Goal: Task Accomplishment & Management: Manage account settings

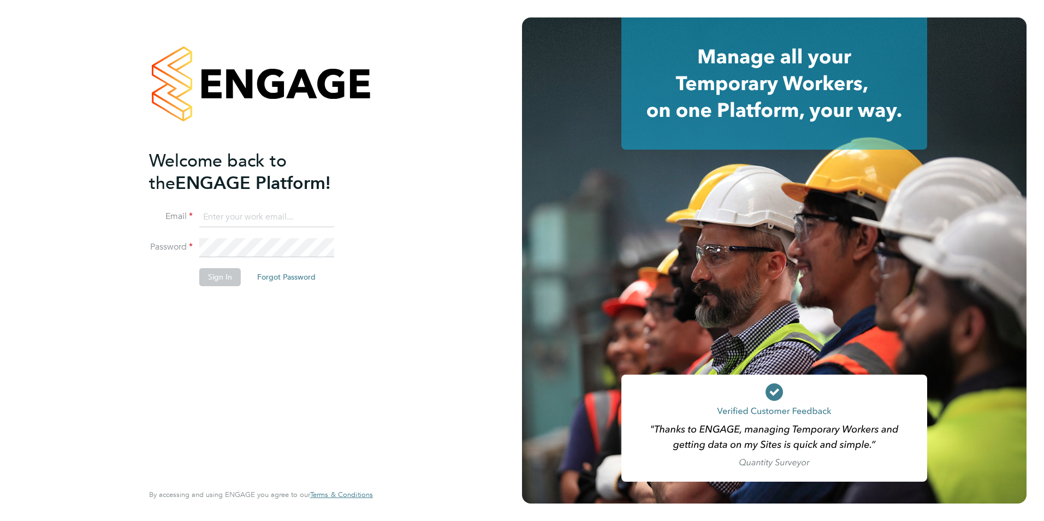
type input "[EMAIL_ADDRESS][DOMAIN_NAME]"
click at [232, 276] on button "Sign In" at bounding box center [219, 276] width 41 height 17
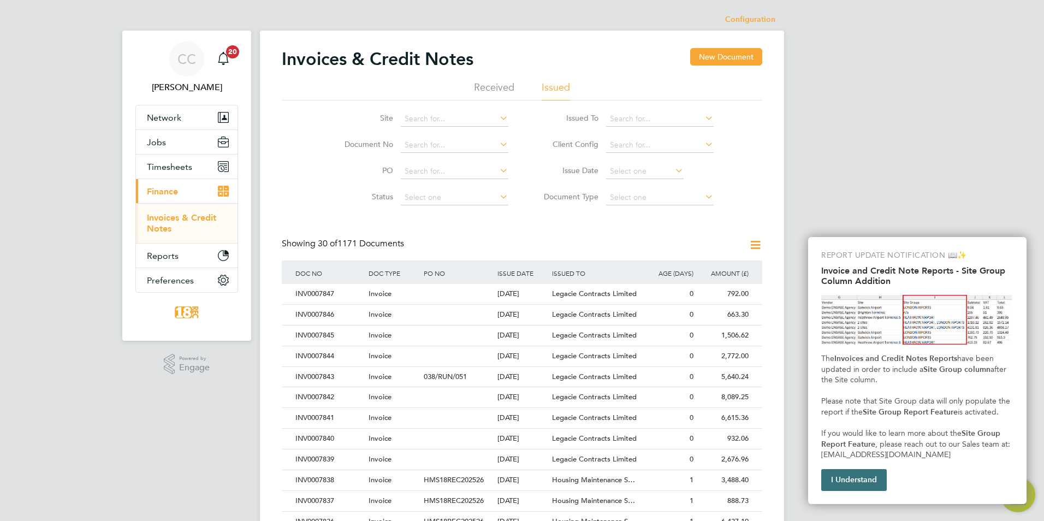
click at [854, 476] on button "I Understand" at bounding box center [854, 480] width 66 height 22
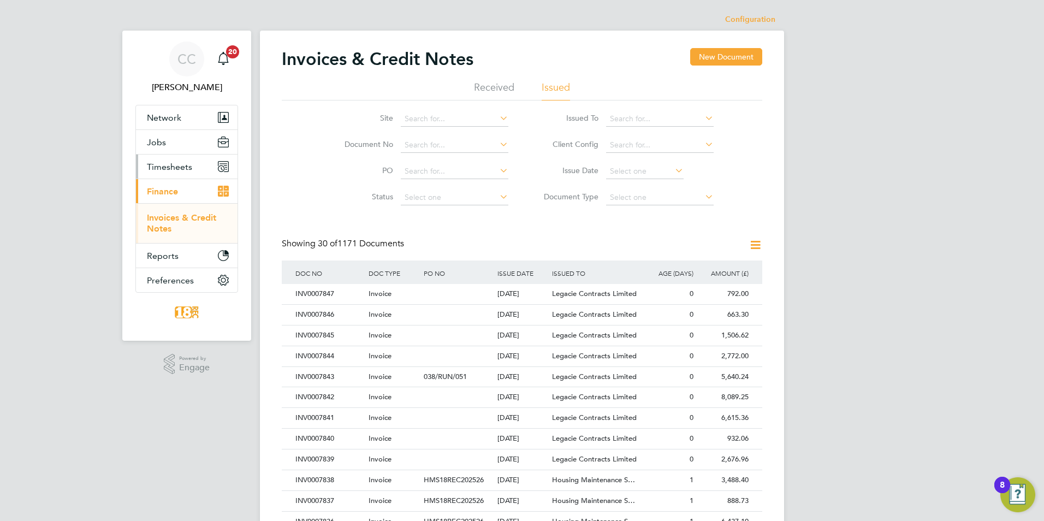
click at [181, 173] on button "Timesheets" at bounding box center [187, 167] width 102 height 24
click at [189, 190] on link "Timesheets" at bounding box center [169, 193] width 45 height 10
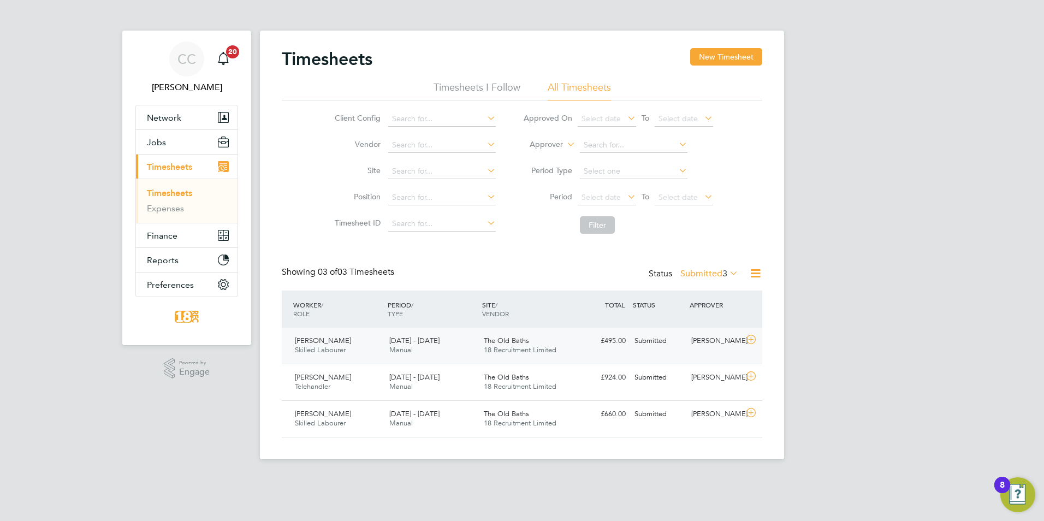
click at [715, 355] on div "Paul Ross Skilled Labourer 15 - 21 Sep 2025 15 - 21 Sep 2025 Manual The Old Bat…" at bounding box center [522, 346] width 480 height 36
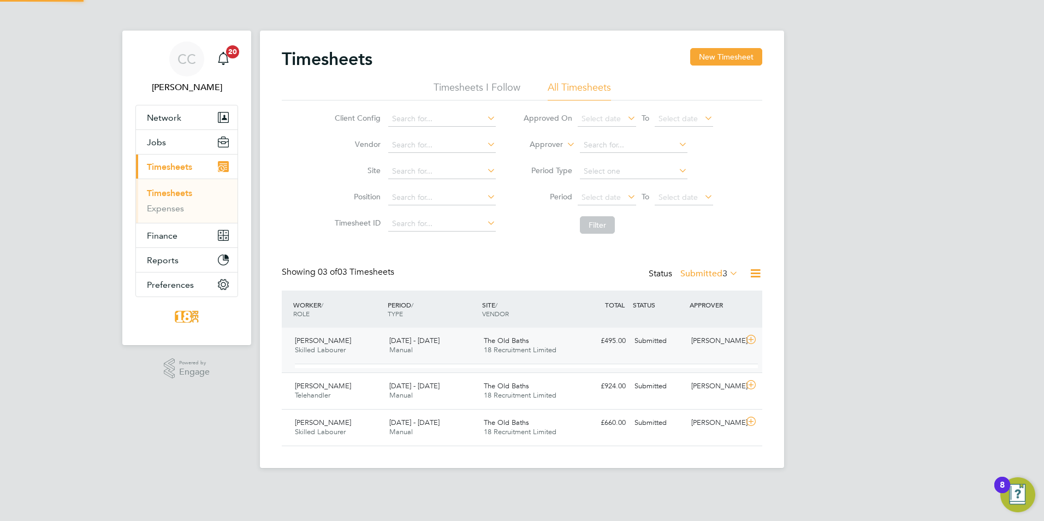
scroll to position [19, 106]
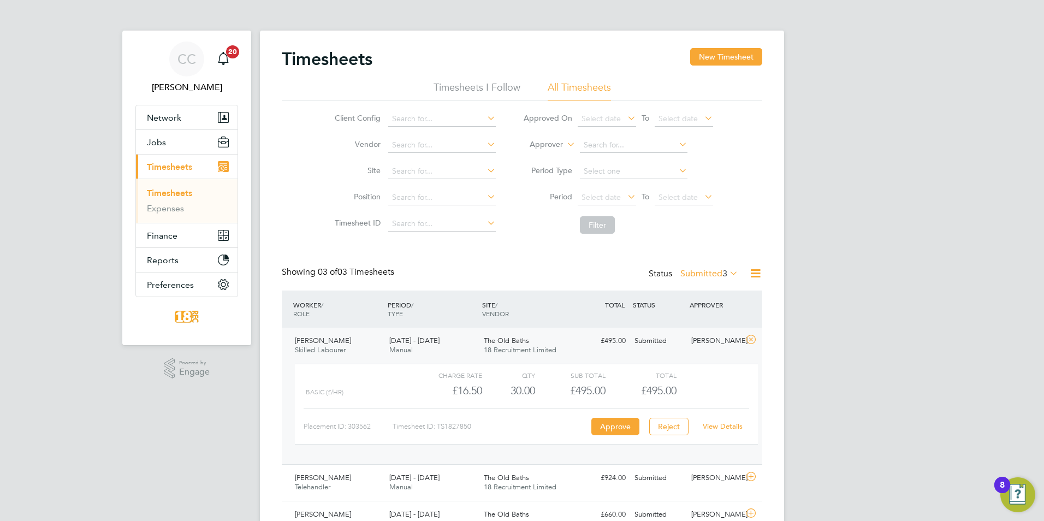
click at [714, 428] on link "View Details" at bounding box center [723, 426] width 40 height 9
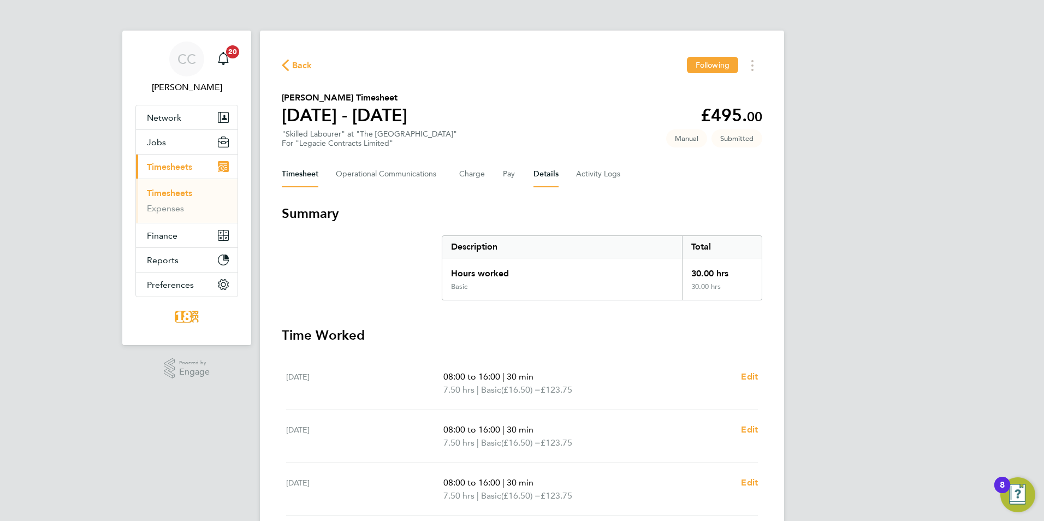
click at [553, 177] on button "Details" at bounding box center [545, 174] width 25 height 26
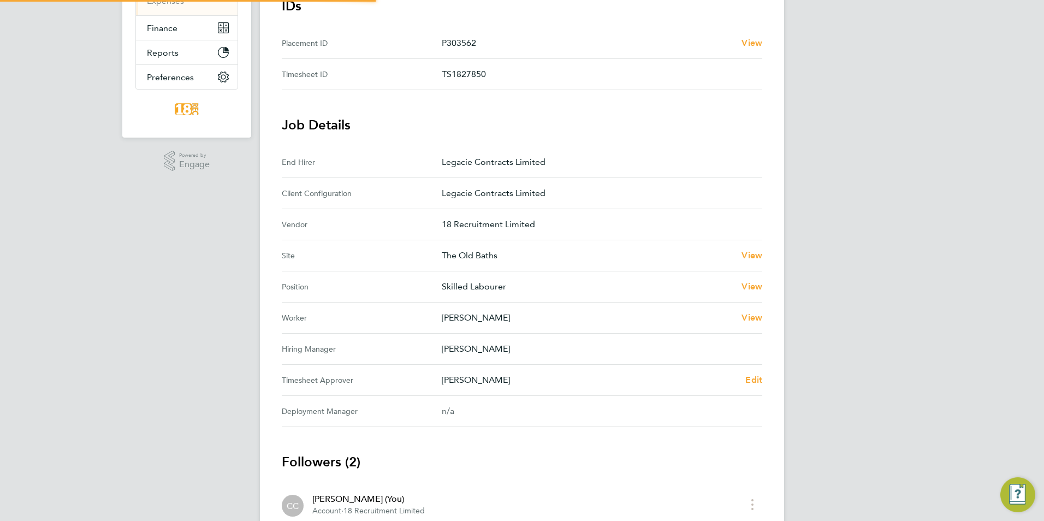
scroll to position [218, 0]
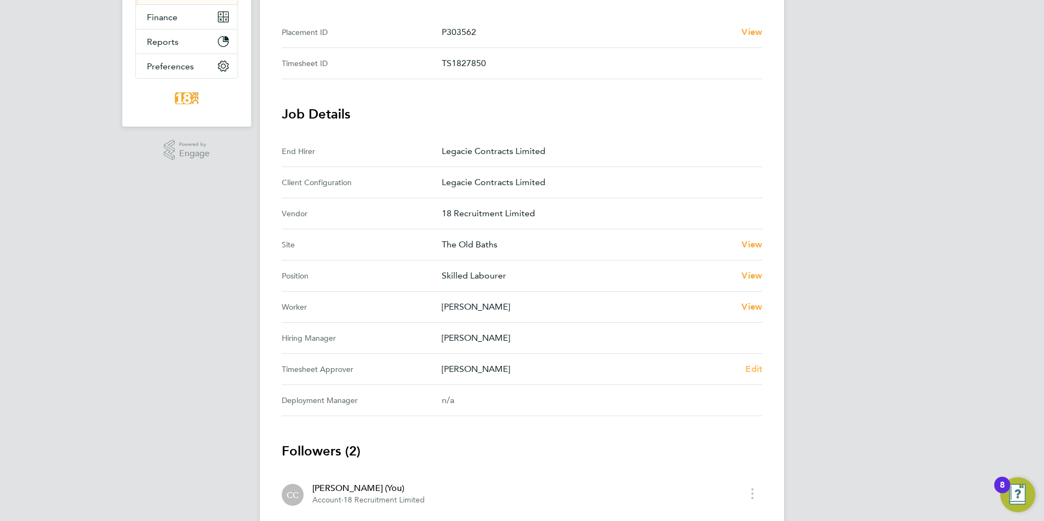
click at [747, 368] on span "Edit" at bounding box center [753, 369] width 17 height 10
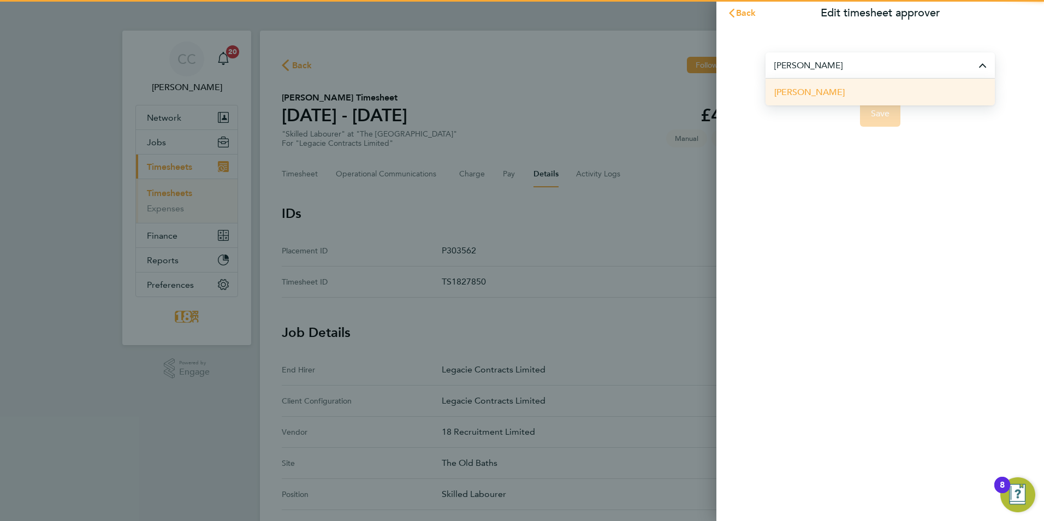
click at [822, 99] on li "Anthony McNicholas" at bounding box center [880, 92] width 229 height 27
type input "Anthony McNicholas"
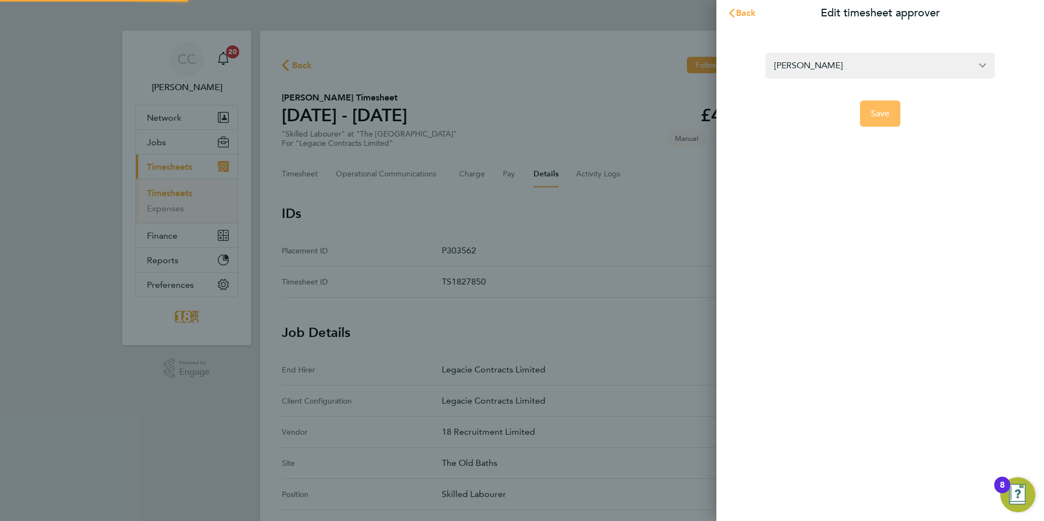
click at [876, 111] on span "Save" at bounding box center [880, 113] width 19 height 11
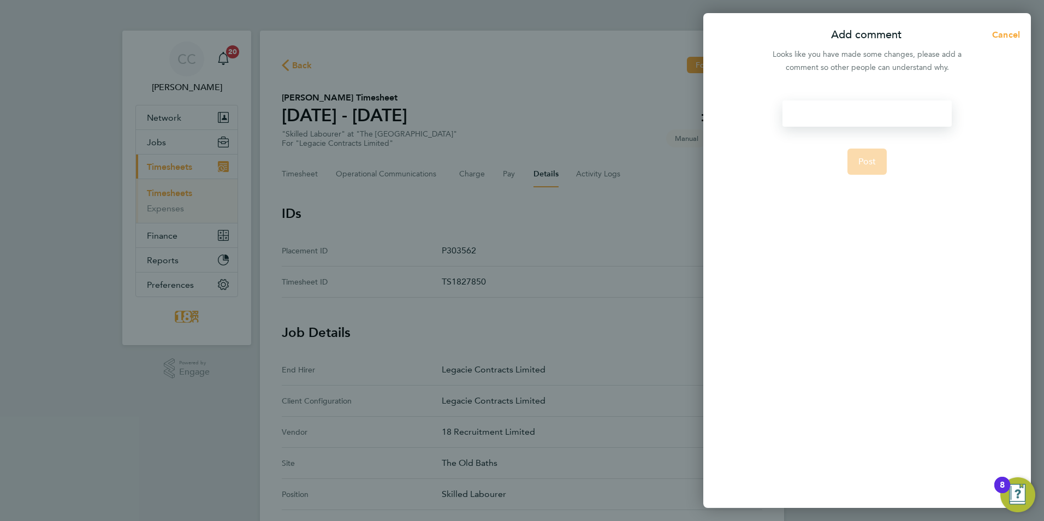
click at [813, 110] on div at bounding box center [866, 113] width 169 height 26
click at [850, 115] on div at bounding box center [866, 113] width 169 height 26
click at [881, 165] on button "Post" at bounding box center [867, 162] width 40 height 26
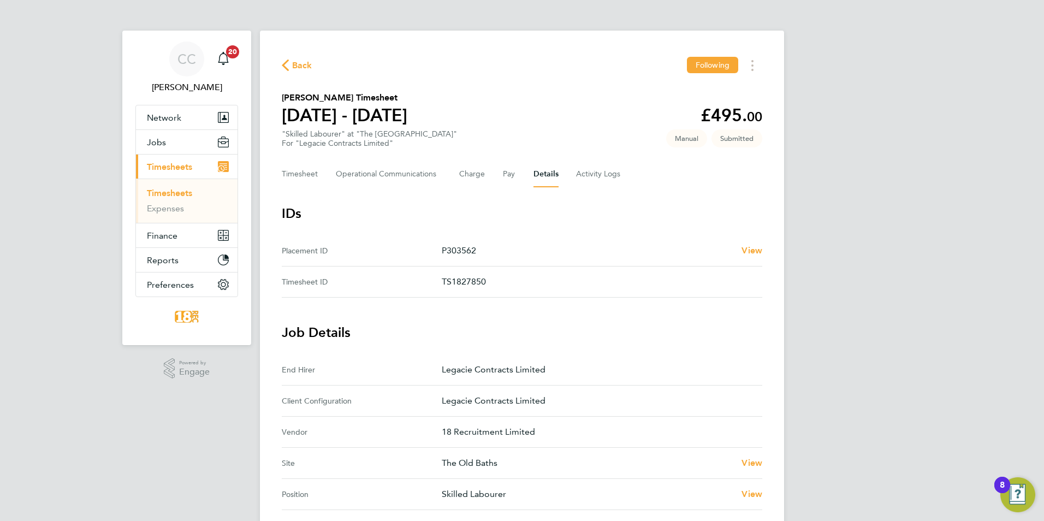
click at [295, 61] on span "Back" at bounding box center [302, 65] width 20 height 13
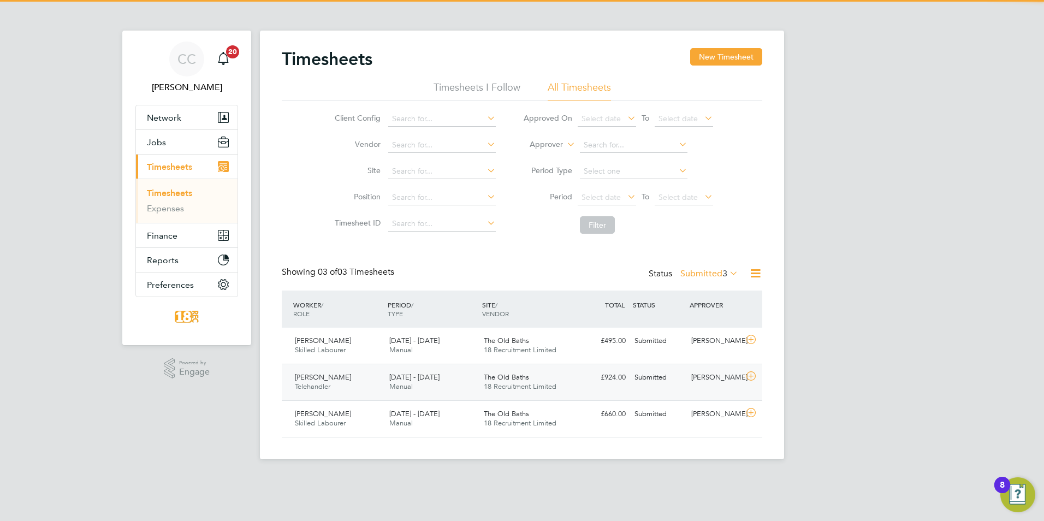
click at [620, 376] on div "£924.00 Submitted" at bounding box center [601, 378] width 57 height 18
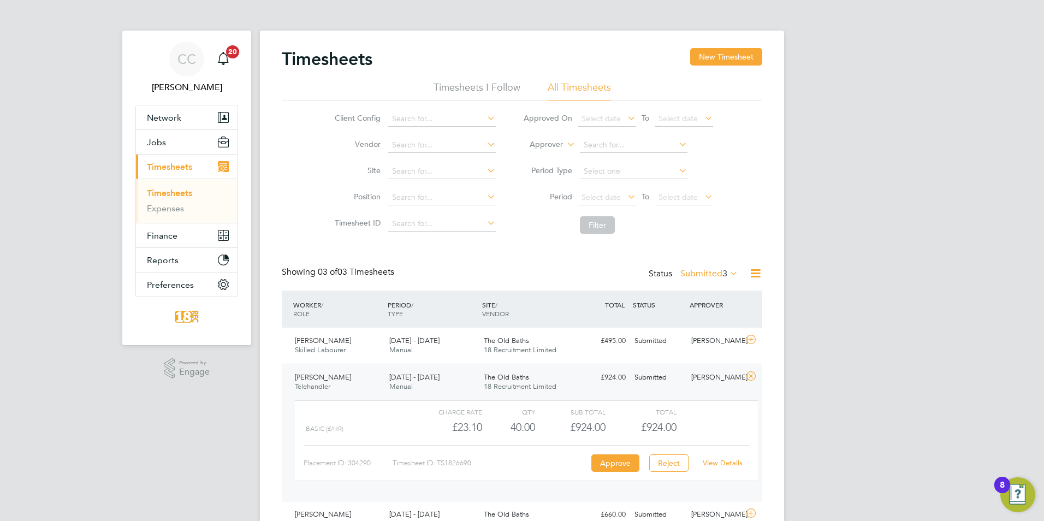
click at [717, 465] on link "View Details" at bounding box center [723, 462] width 40 height 9
drag, startPoint x: 429, startPoint y: 142, endPoint x: 428, endPoint y: 152, distance: 9.9
click at [429, 142] on input at bounding box center [442, 145] width 108 height 15
click at [414, 180] on li "Site" at bounding box center [414, 171] width 192 height 26
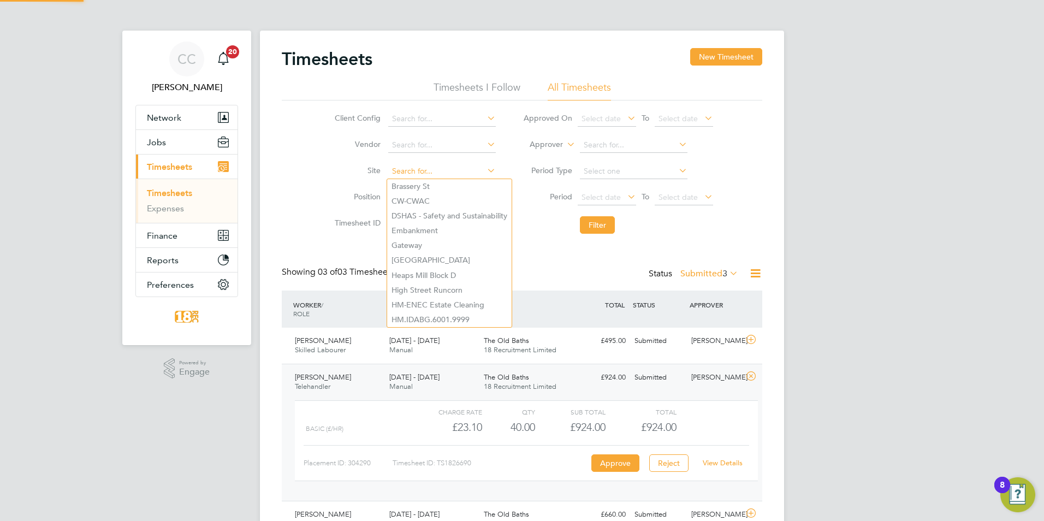
click at [405, 170] on input at bounding box center [442, 171] width 108 height 15
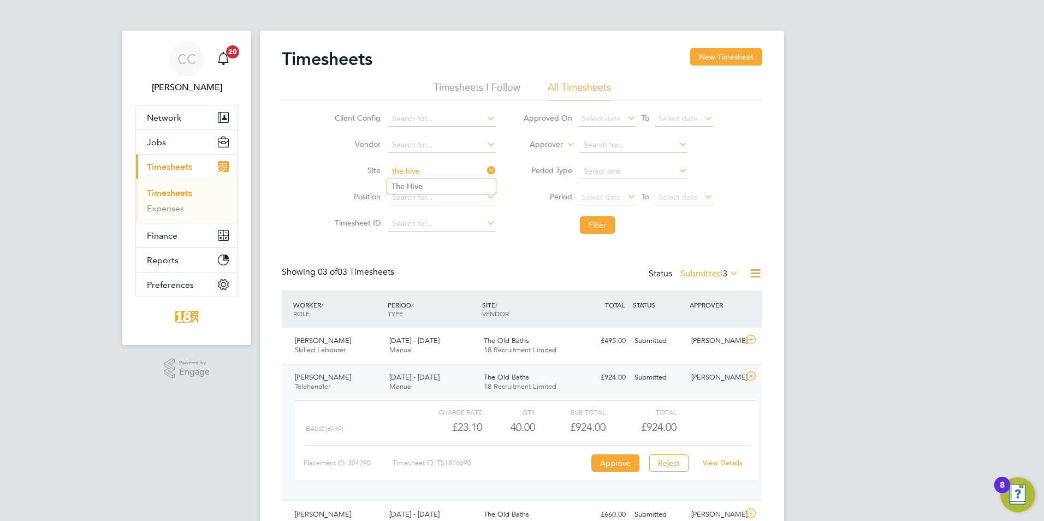
click at [416, 177] on input "the hive" at bounding box center [442, 171] width 108 height 15
click at [417, 182] on b "Hive" at bounding box center [415, 186] width 16 height 9
type input "The Hive"
click at [607, 230] on button "Filter" at bounding box center [597, 224] width 35 height 17
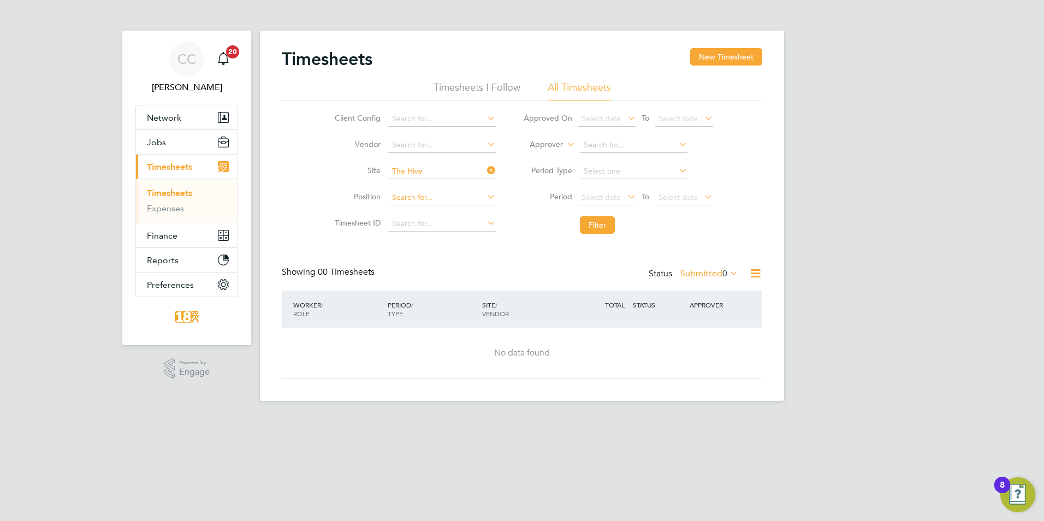
click at [475, 200] on input at bounding box center [442, 197] width 108 height 15
click at [694, 236] on li "Filter" at bounding box center [617, 225] width 217 height 28
click at [712, 272] on label "Submitted 0" at bounding box center [709, 273] width 58 height 11
click at [713, 291] on li "All" at bounding box center [699, 292] width 50 height 15
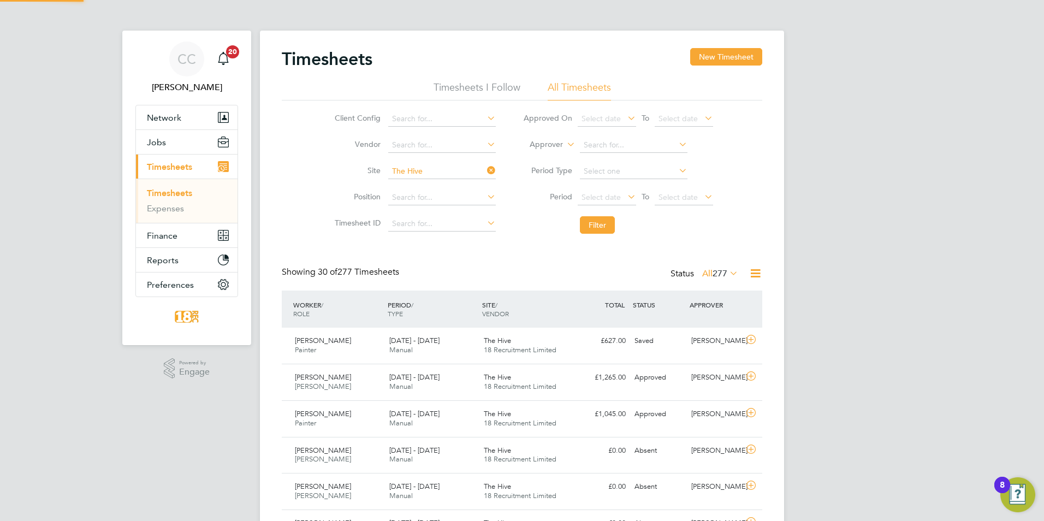
scroll to position [28, 95]
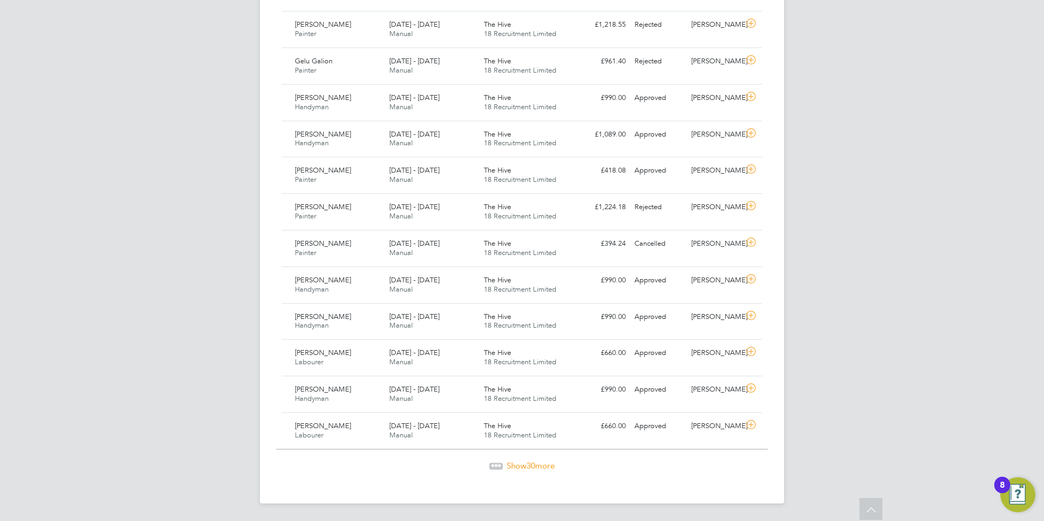
click at [531, 469] on span "30" at bounding box center [530, 465] width 9 height 10
click at [451, 364] on div "19 - 25 May 2025 Manual" at bounding box center [432, 357] width 94 height 27
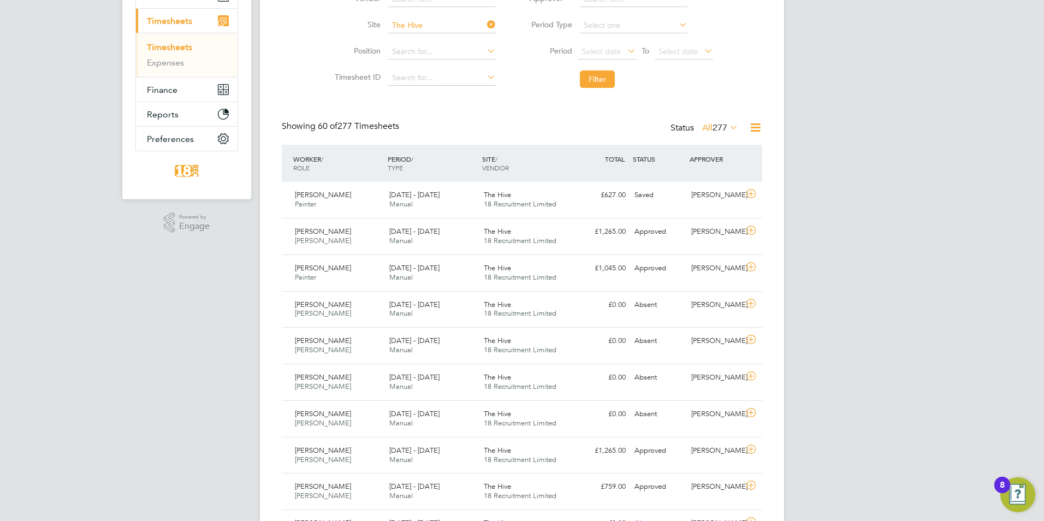
scroll to position [0, 0]
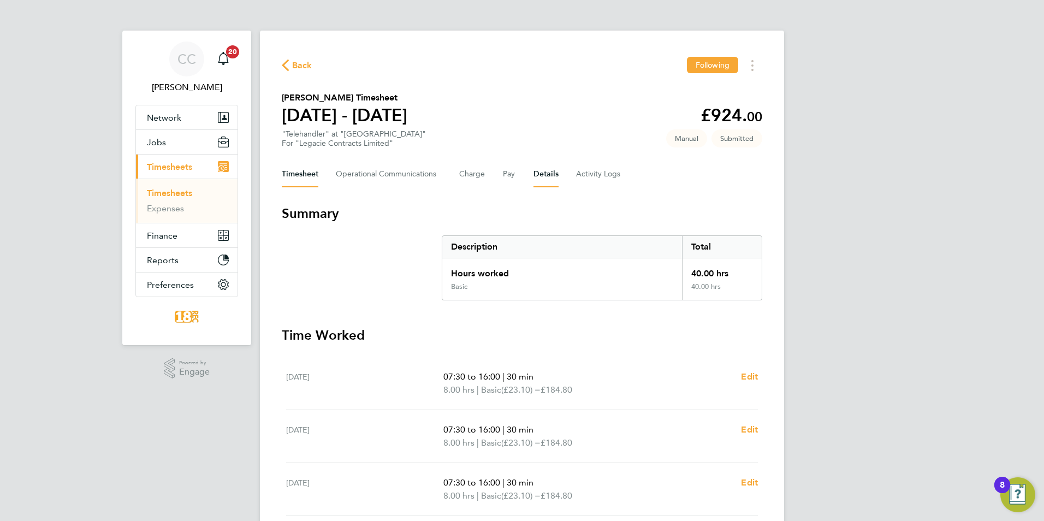
click at [533, 175] on button "Details" at bounding box center [545, 174] width 25 height 26
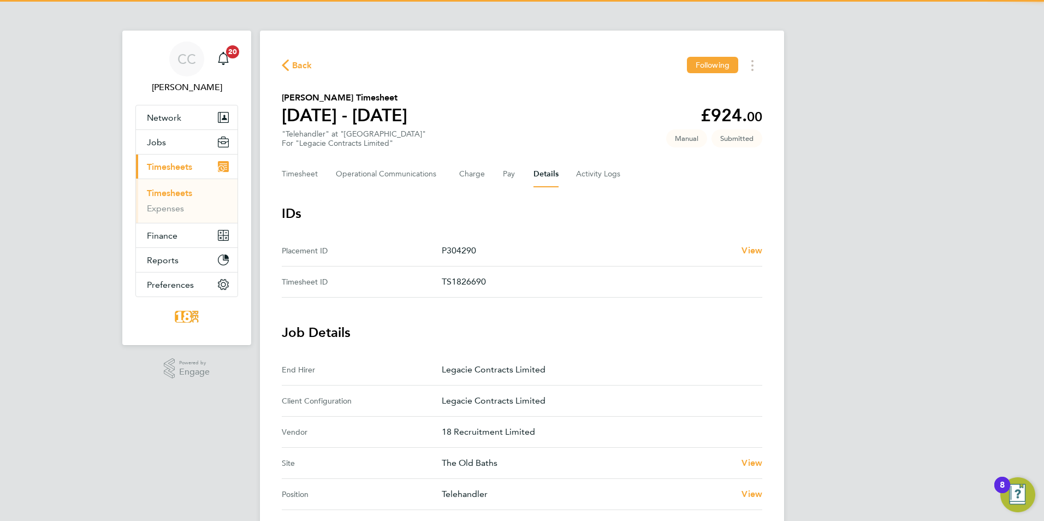
scroll to position [218, 0]
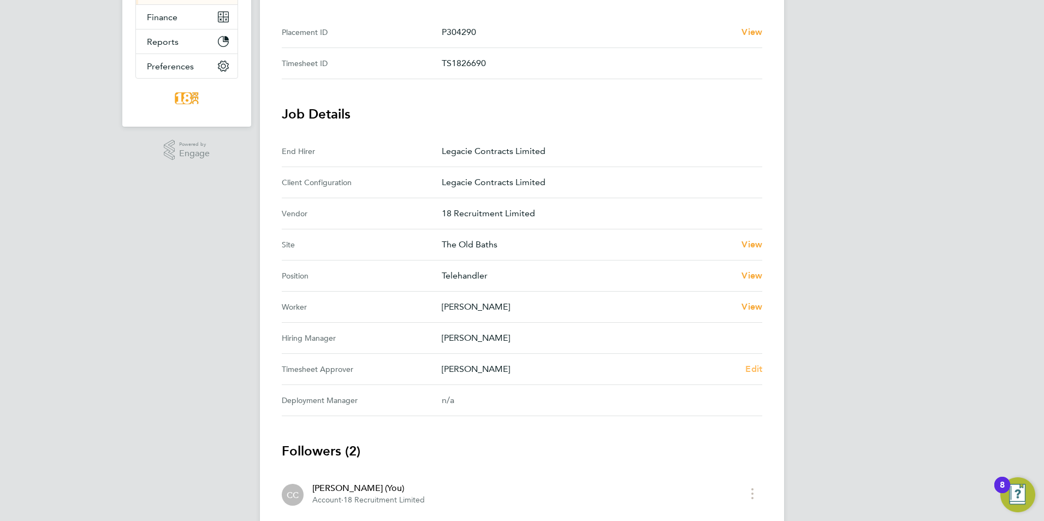
click at [759, 367] on span "Edit" at bounding box center [753, 369] width 17 height 10
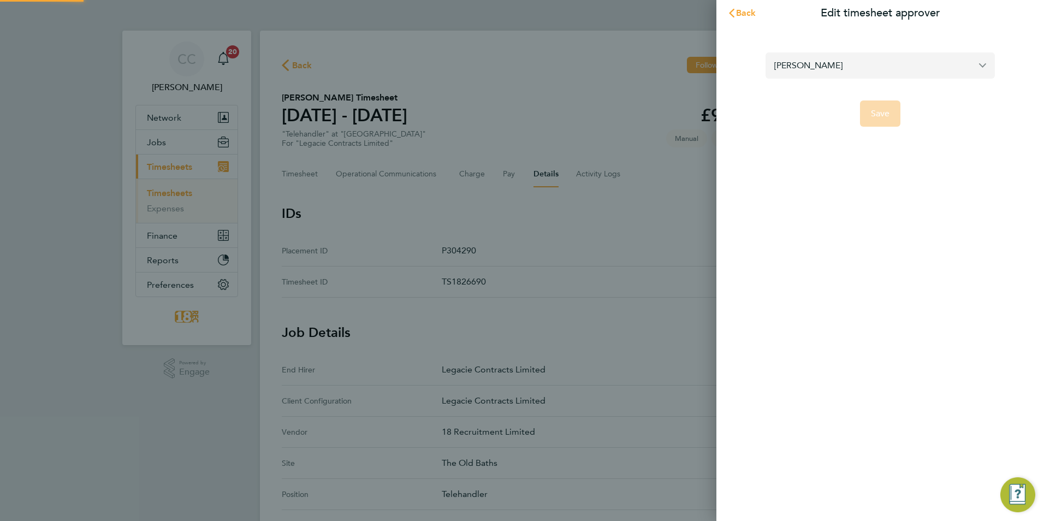
click at [899, 55] on input "Michael Carroll" at bounding box center [880, 65] width 229 height 26
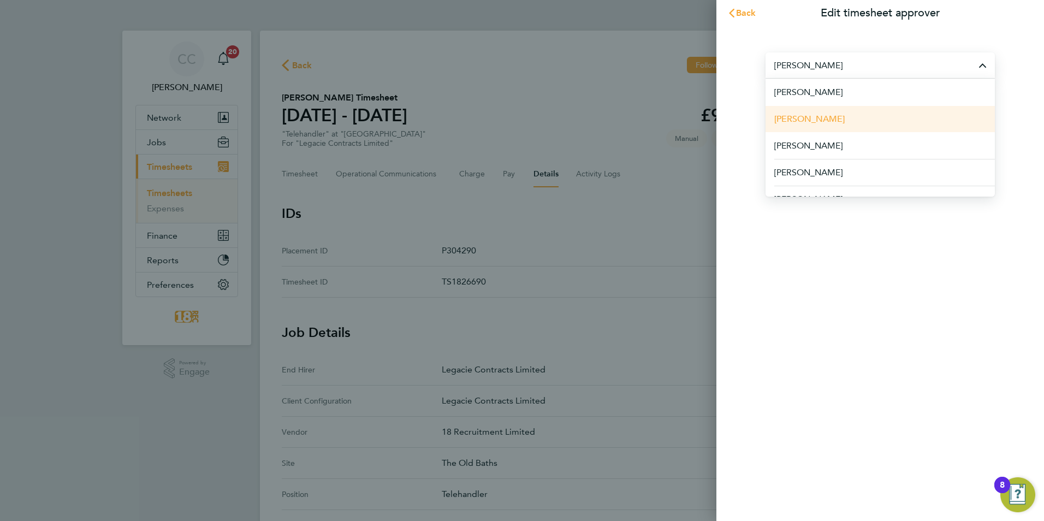
click at [785, 123] on span "[PERSON_NAME]" at bounding box center [809, 118] width 70 height 13
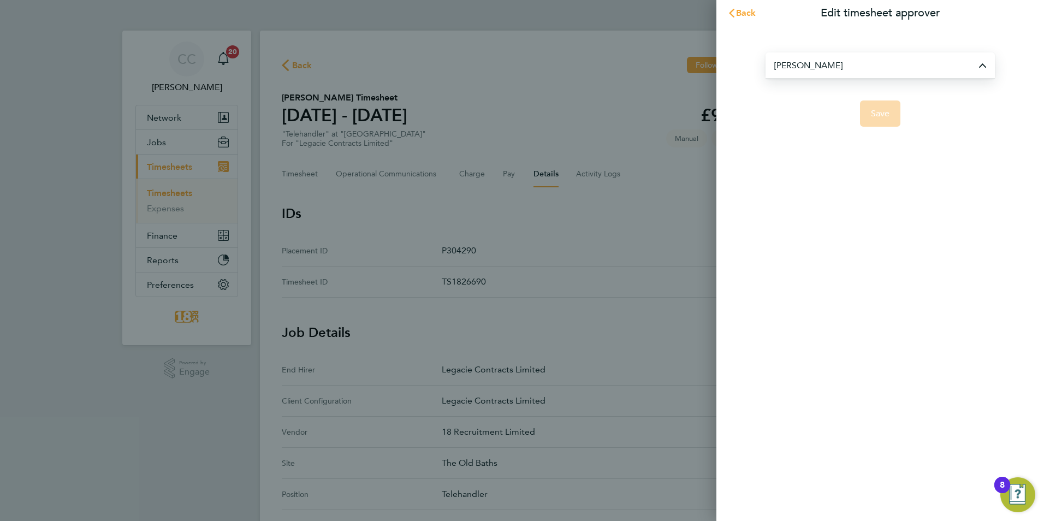
type input "[PERSON_NAME]"
click at [877, 115] on span "Save" at bounding box center [880, 113] width 19 height 11
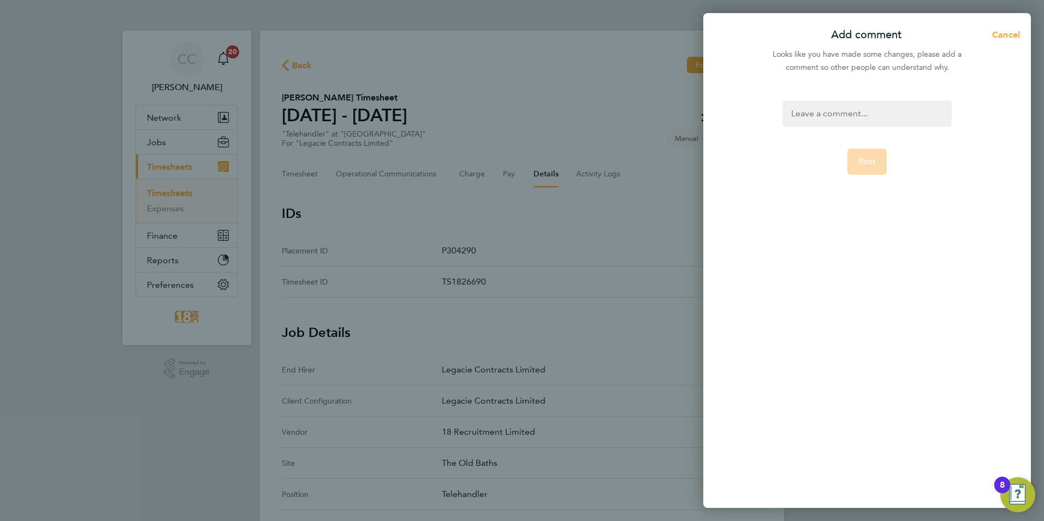
click at [823, 104] on div at bounding box center [866, 113] width 169 height 26
click at [941, 257] on form "to be approved Post" at bounding box center [866, 231] width 177 height 263
click at [862, 147] on form "to be approved Post" at bounding box center [866, 231] width 177 height 263
click at [860, 165] on span "Post" at bounding box center [867, 161] width 18 height 11
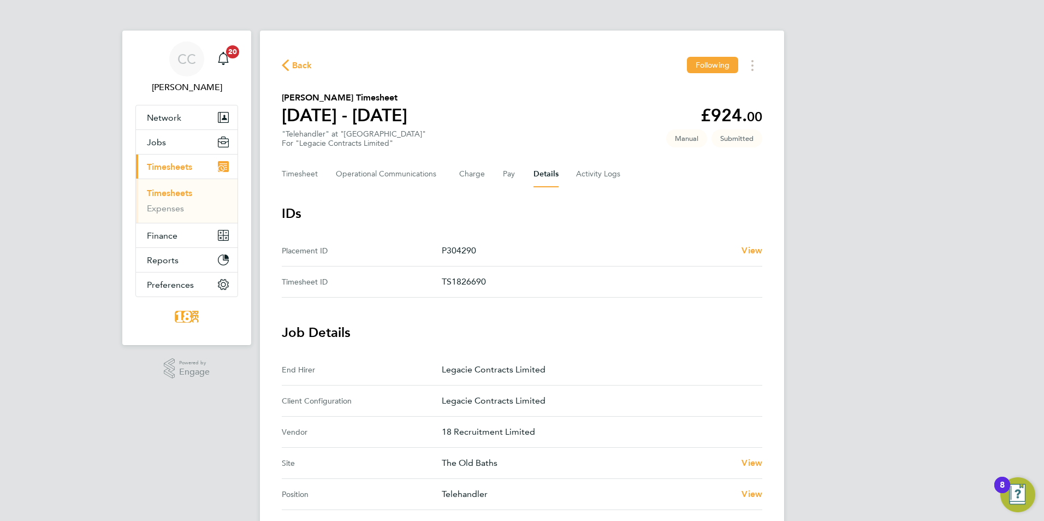
click at [300, 70] on span "Back" at bounding box center [302, 65] width 20 height 13
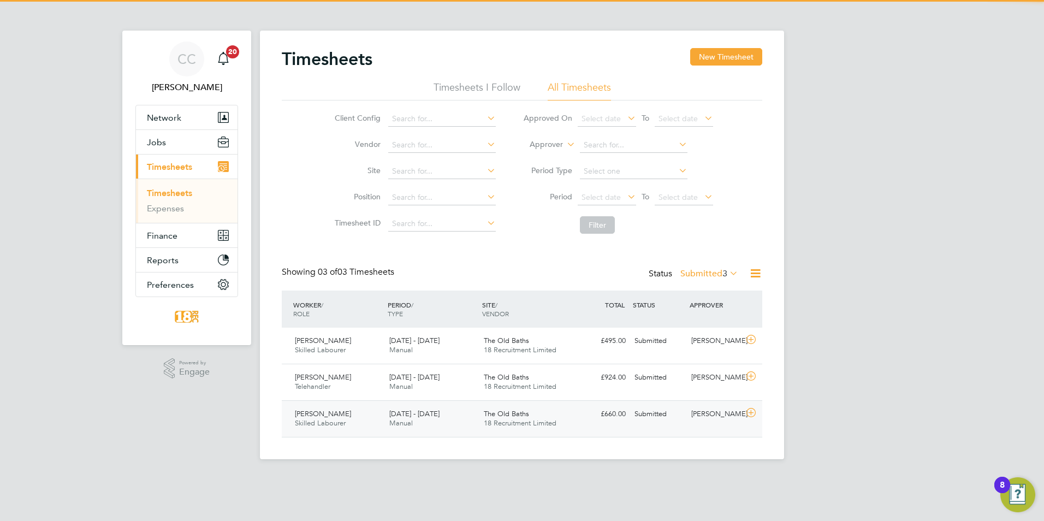
click at [583, 419] on div "£660.00 Submitted" at bounding box center [601, 414] width 57 height 18
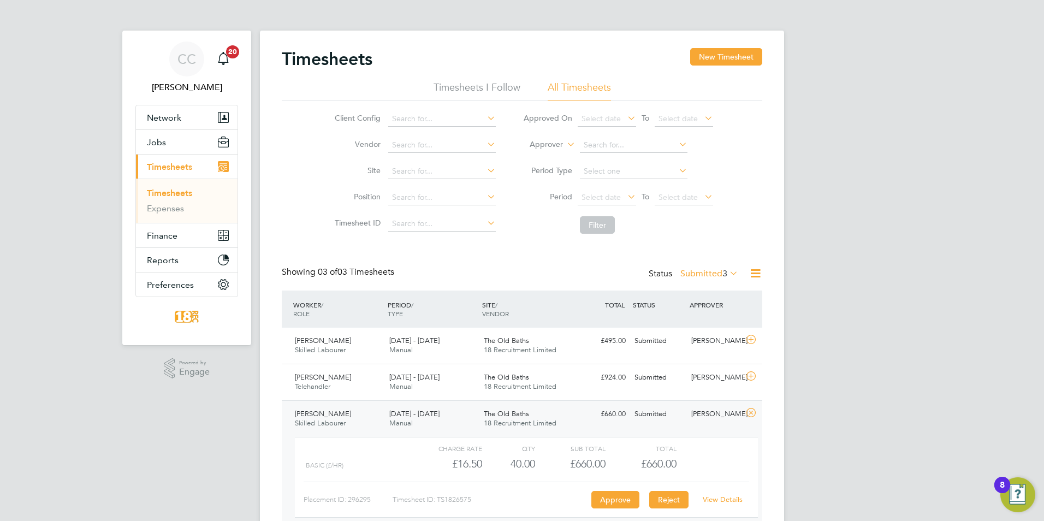
scroll to position [56, 0]
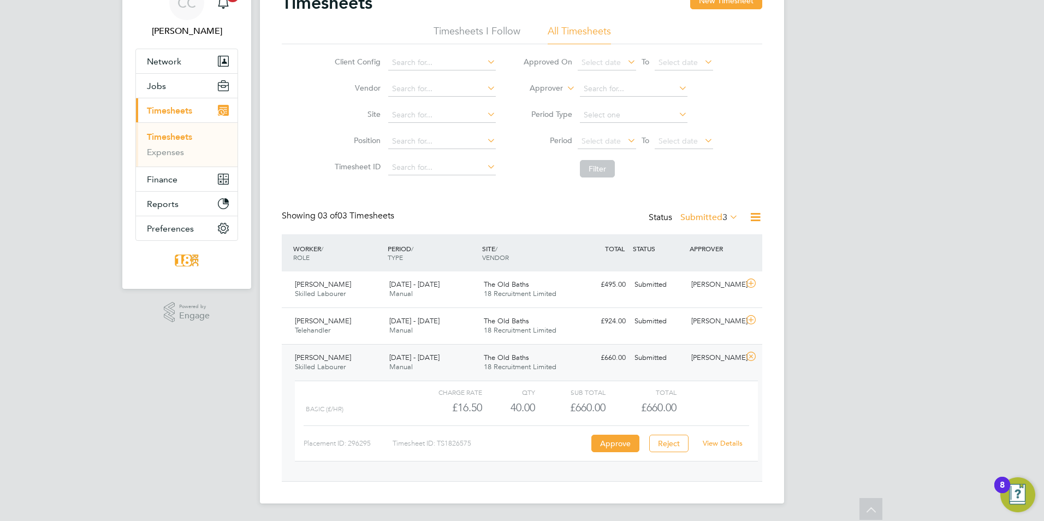
click at [721, 443] on link "View Details" at bounding box center [723, 442] width 40 height 9
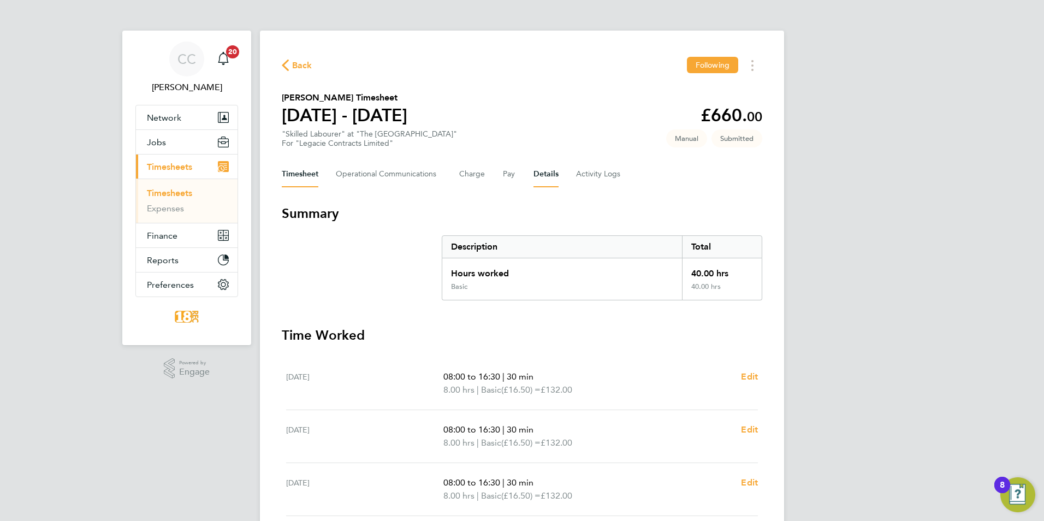
click at [554, 177] on button "Details" at bounding box center [545, 174] width 25 height 26
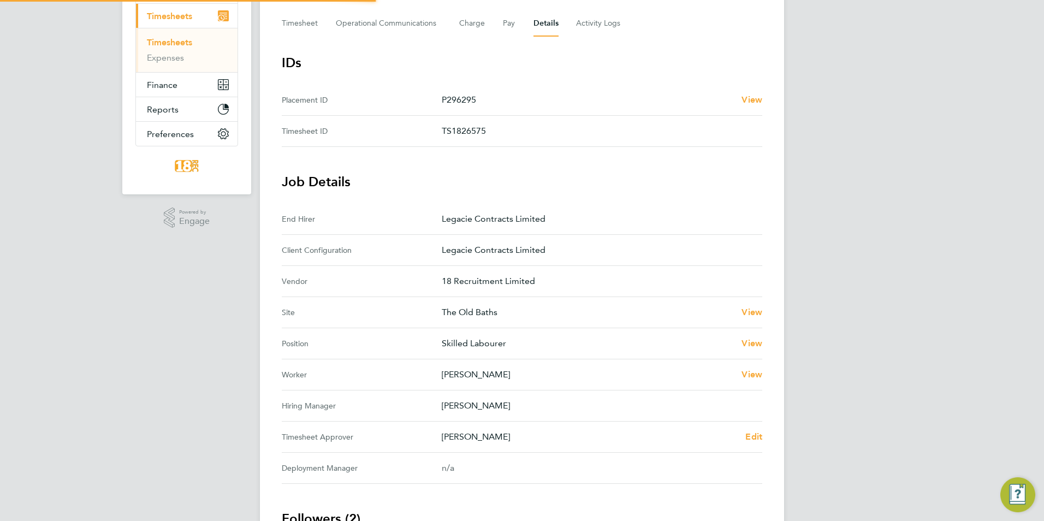
scroll to position [266, 0]
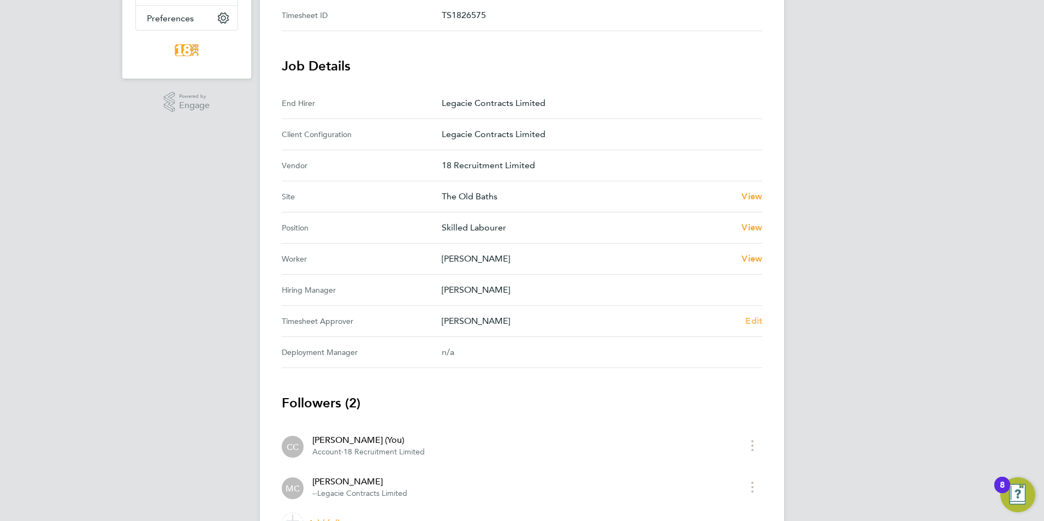
click at [759, 326] on link "Edit" at bounding box center [753, 321] width 17 height 13
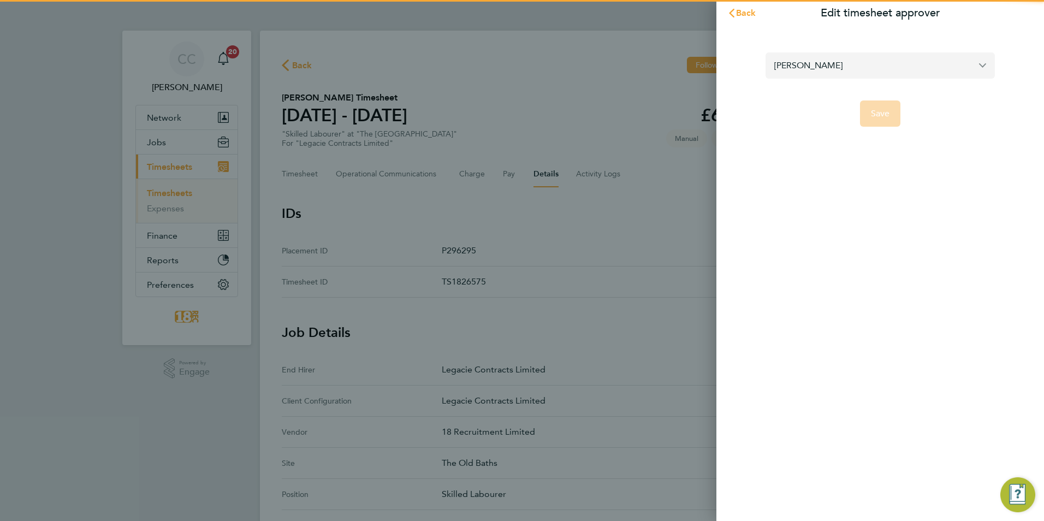
click at [808, 64] on input "[PERSON_NAME]" at bounding box center [880, 65] width 229 height 26
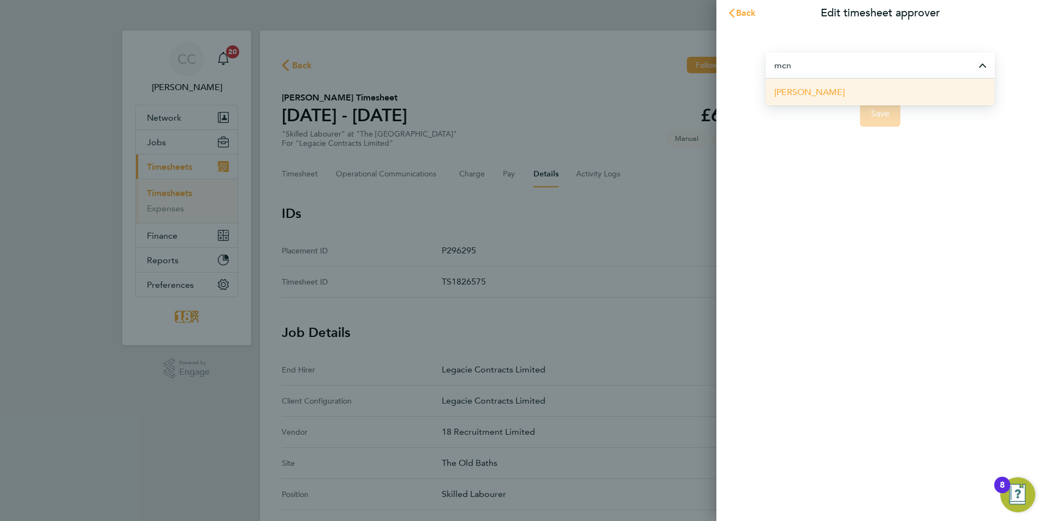
click at [892, 87] on li "[PERSON_NAME]" at bounding box center [880, 92] width 229 height 27
type input "[PERSON_NAME]"
click at [880, 111] on span "Save" at bounding box center [880, 113] width 19 height 11
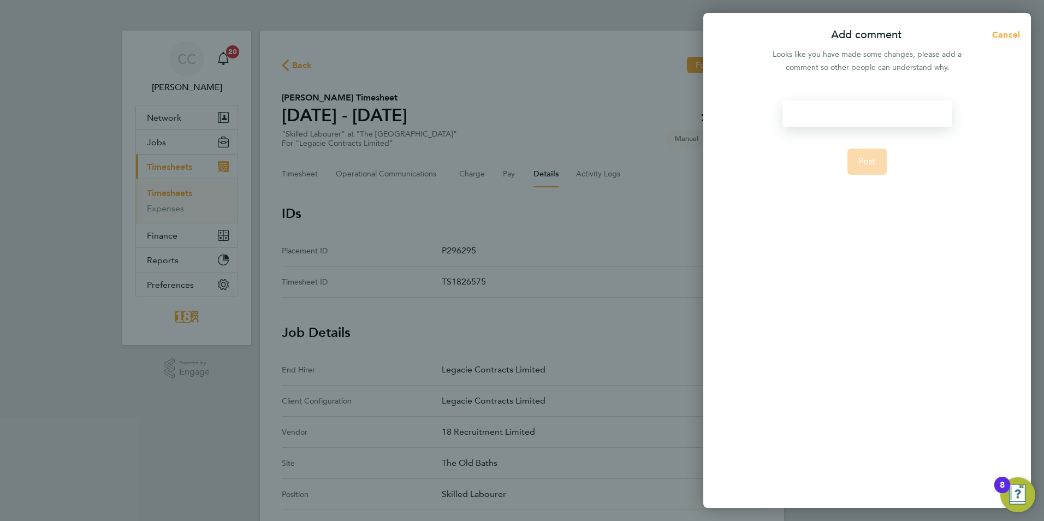
drag, startPoint x: 865, startPoint y: 118, endPoint x: 848, endPoint y: 123, distance: 18.2
click at [865, 118] on div at bounding box center [866, 113] width 169 height 26
click at [898, 117] on div at bounding box center [866, 113] width 169 height 26
click at [846, 161] on form "to be approved Post" at bounding box center [866, 231] width 177 height 263
click at [856, 161] on button "Post" at bounding box center [867, 162] width 40 height 26
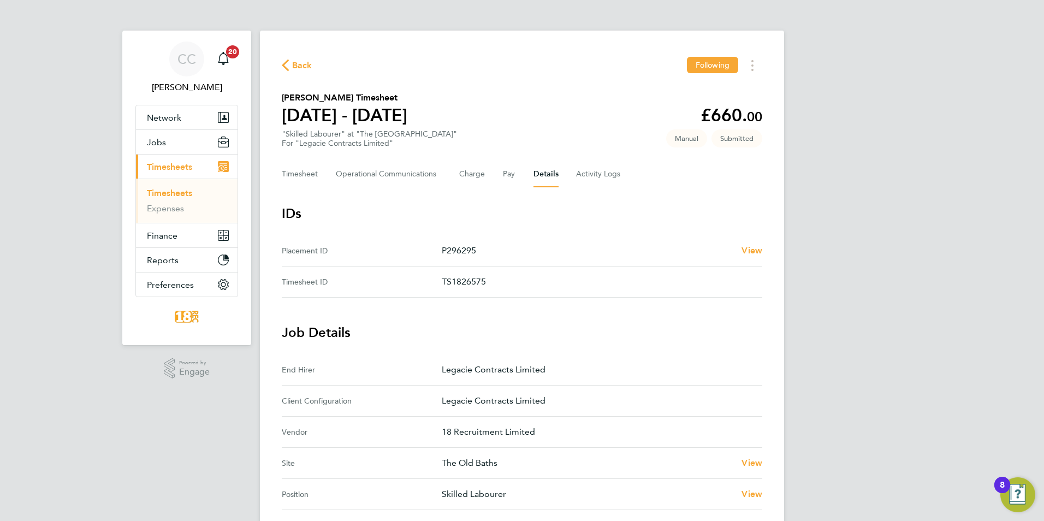
click at [290, 68] on span "Back" at bounding box center [297, 65] width 31 height 10
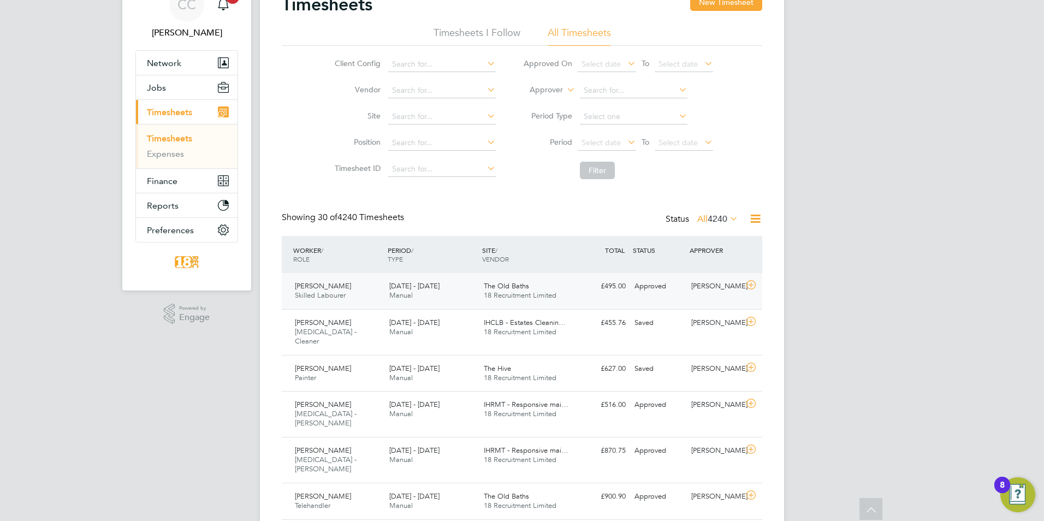
click at [658, 305] on div "Paul Ross Skilled Labourer 15 - 21 Sep 2025 15 - 21 Sep 2025 Manual The Old Bat…" at bounding box center [522, 291] width 480 height 36
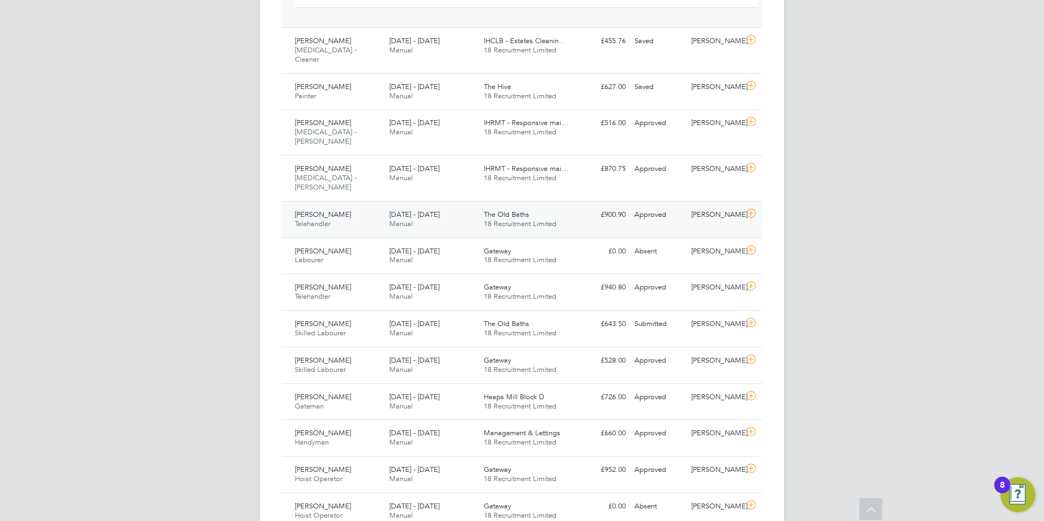
click at [499, 219] on span "18 Recruitment Limited" at bounding box center [520, 223] width 73 height 9
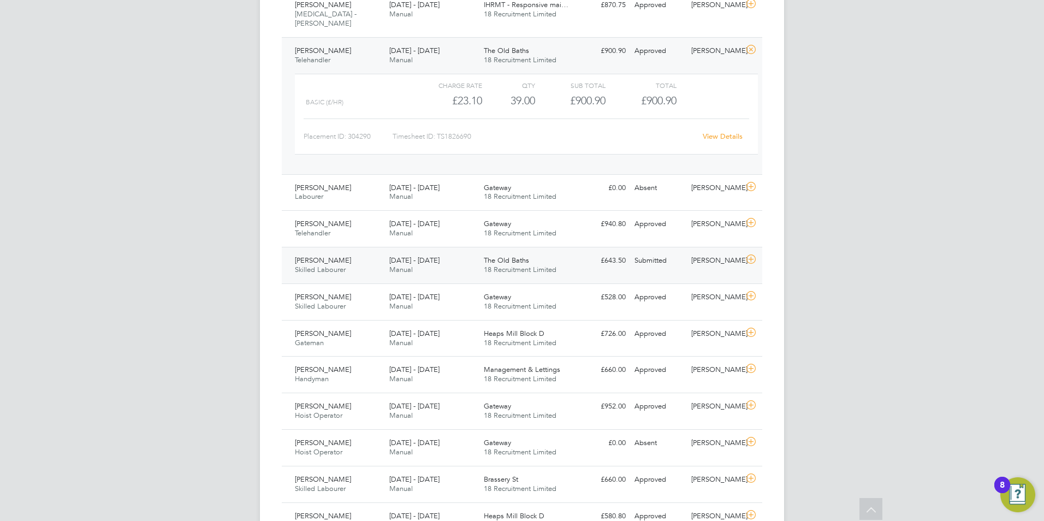
click at [446, 252] on div "15 - 21 Sep 2025 Manual" at bounding box center [432, 265] width 94 height 27
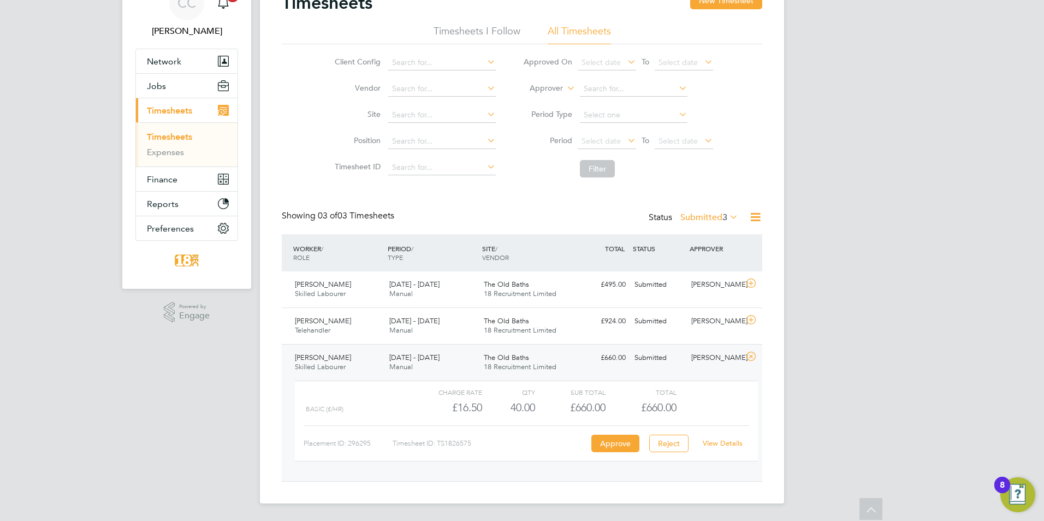
click at [829, 304] on div "CC [PERSON_NAME] Notifications 20 Applications: Network Team Members Businesses…" at bounding box center [522, 232] width 1044 height 577
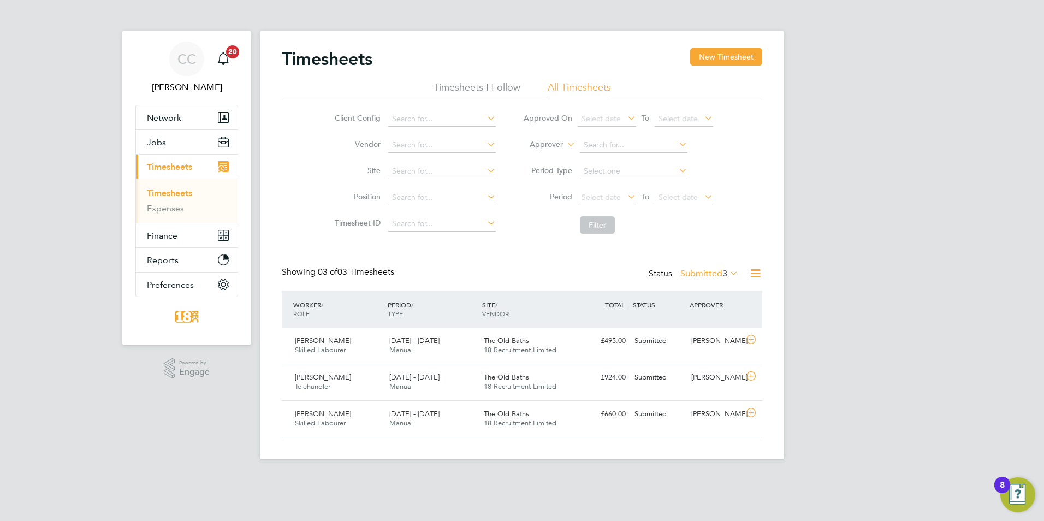
click at [890, 173] on div "CC [PERSON_NAME] Notifications 20 Applications: Network Team Members Businesses…" at bounding box center [522, 238] width 1044 height 477
